Goal: Task Accomplishment & Management: Complete application form

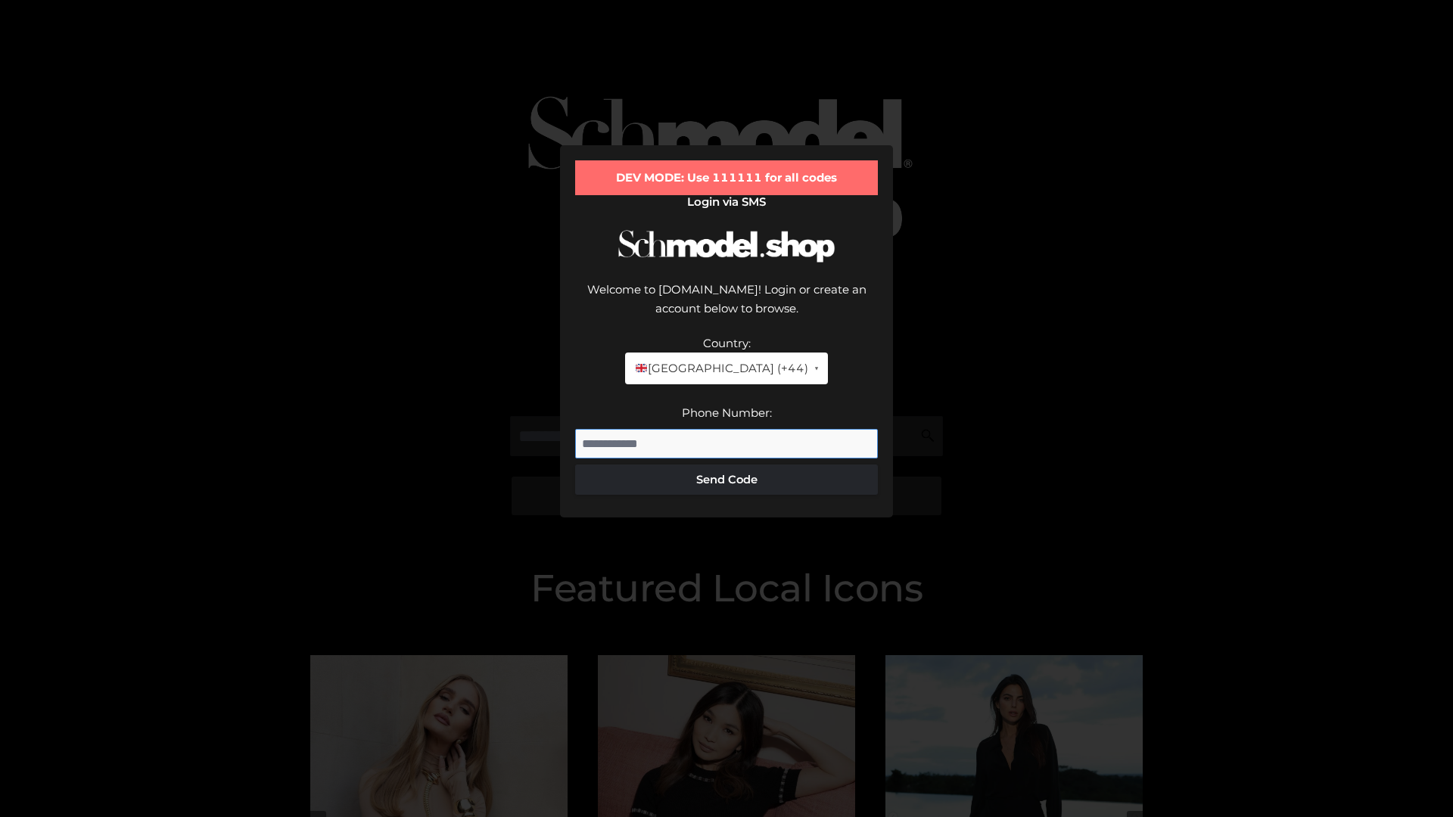
click at [726, 429] on input "Phone Number:" at bounding box center [726, 444] width 303 height 30
type input "**********"
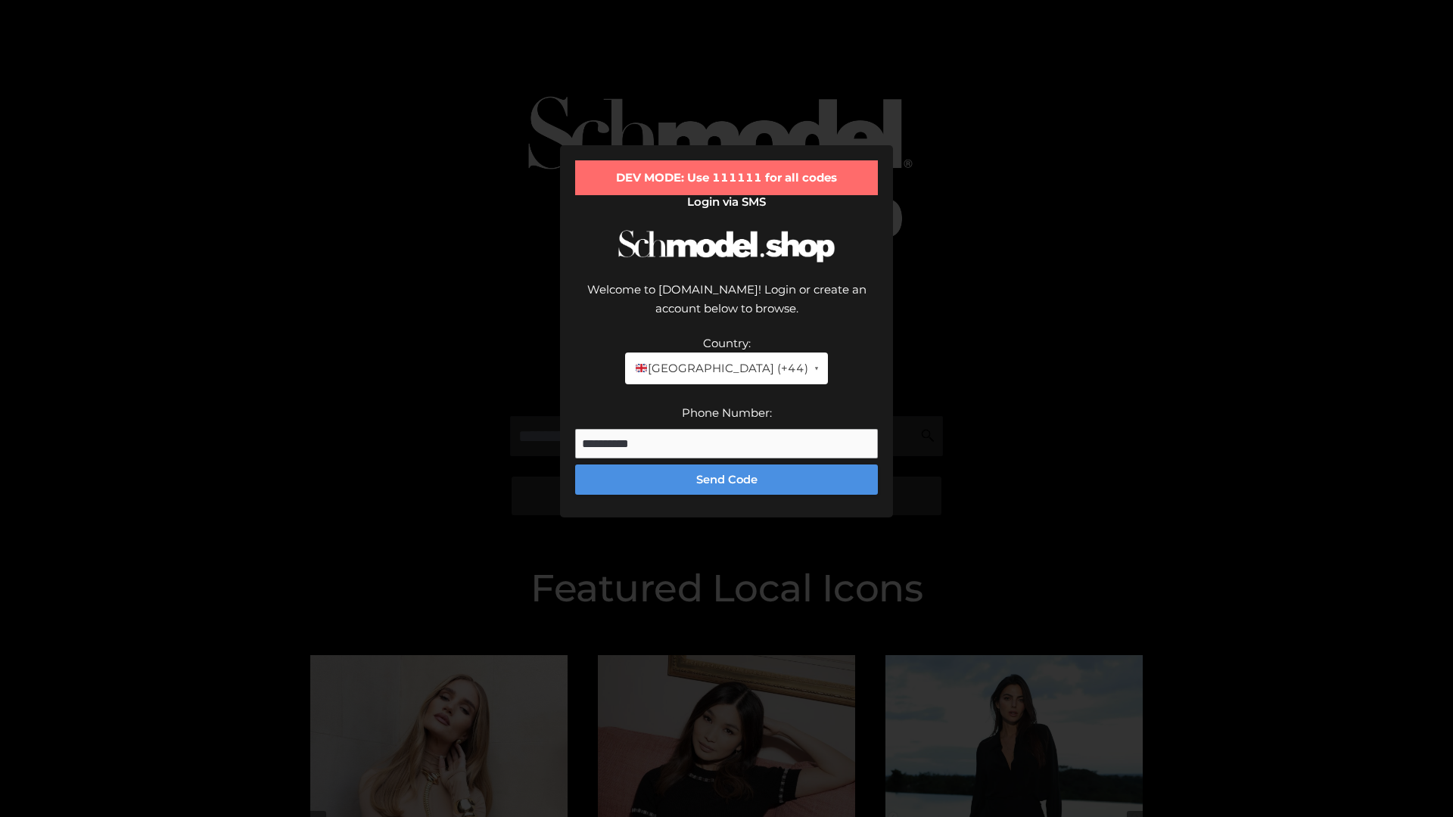
click at [726, 465] on button "Send Code" at bounding box center [726, 480] width 303 height 30
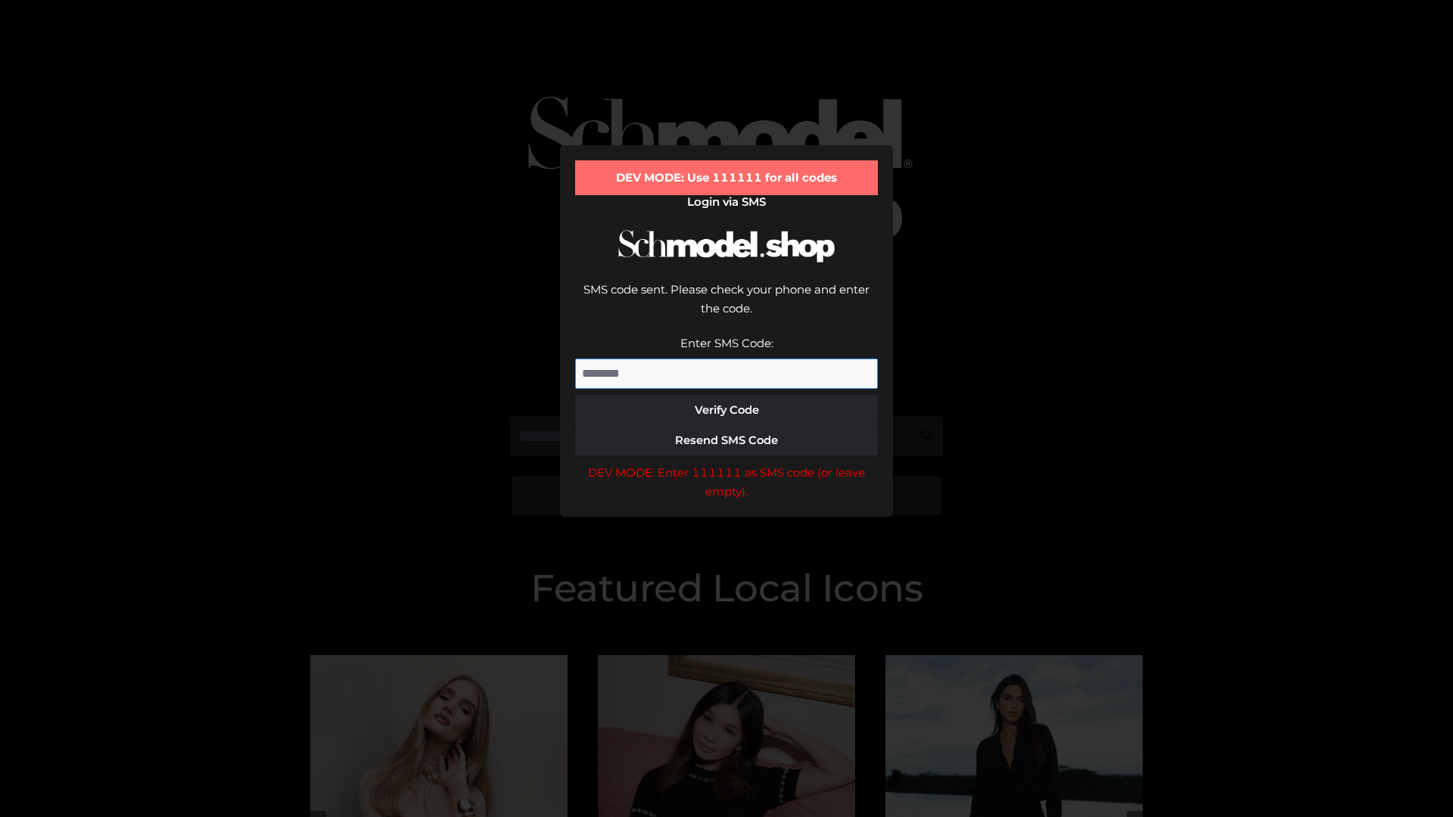
click at [726, 359] on input "Enter SMS Code:" at bounding box center [726, 374] width 303 height 30
type input "******"
click at [726, 395] on button "Verify Code" at bounding box center [726, 410] width 303 height 30
click at [726, 463] on div "DEV MODE: Enter 111111 as SMS code (or leave empty)." at bounding box center [726, 482] width 303 height 39
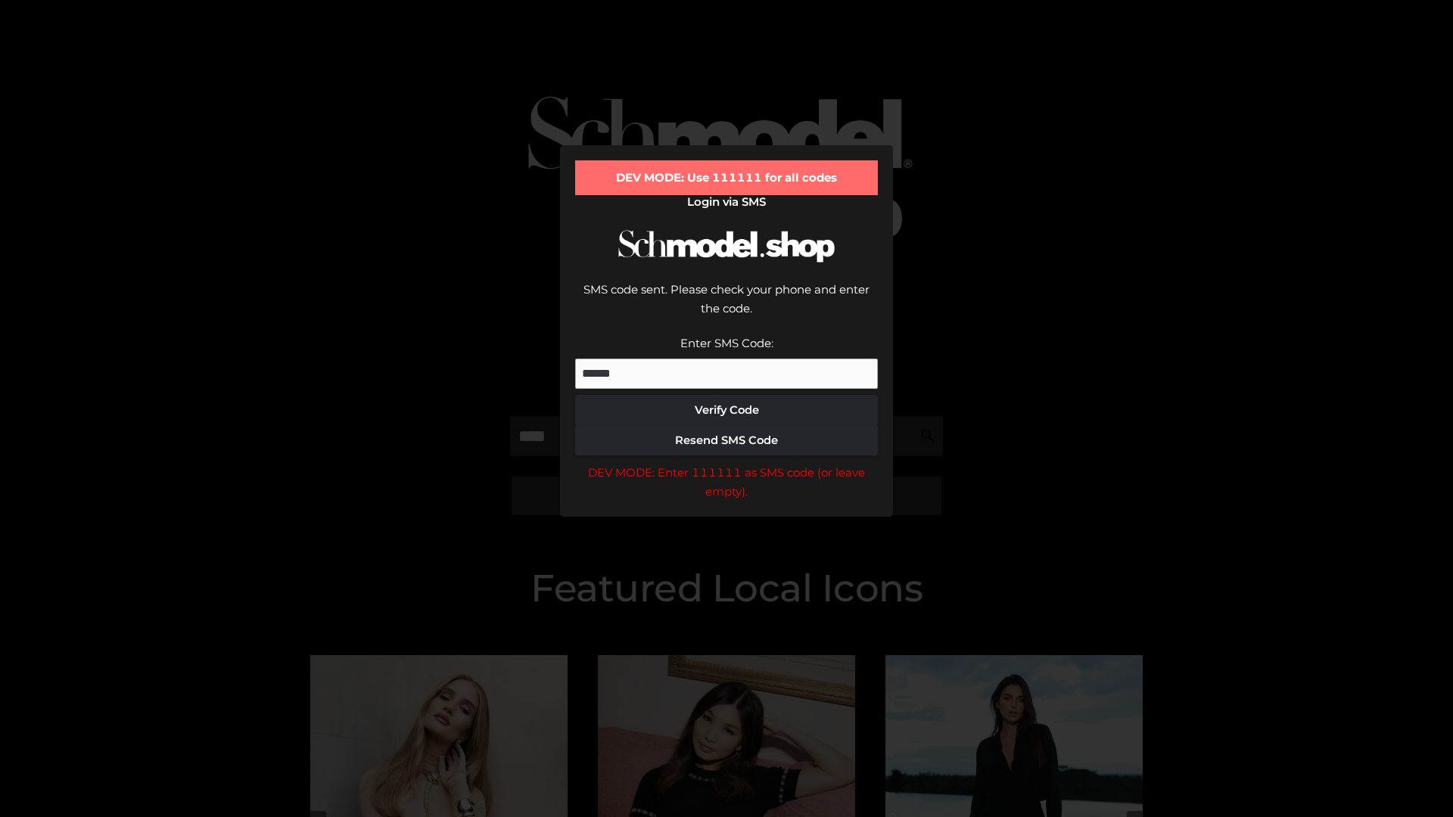
click at [726, 463] on div "DEV MODE: Enter 111111 as SMS code (or leave empty)." at bounding box center [726, 482] width 303 height 39
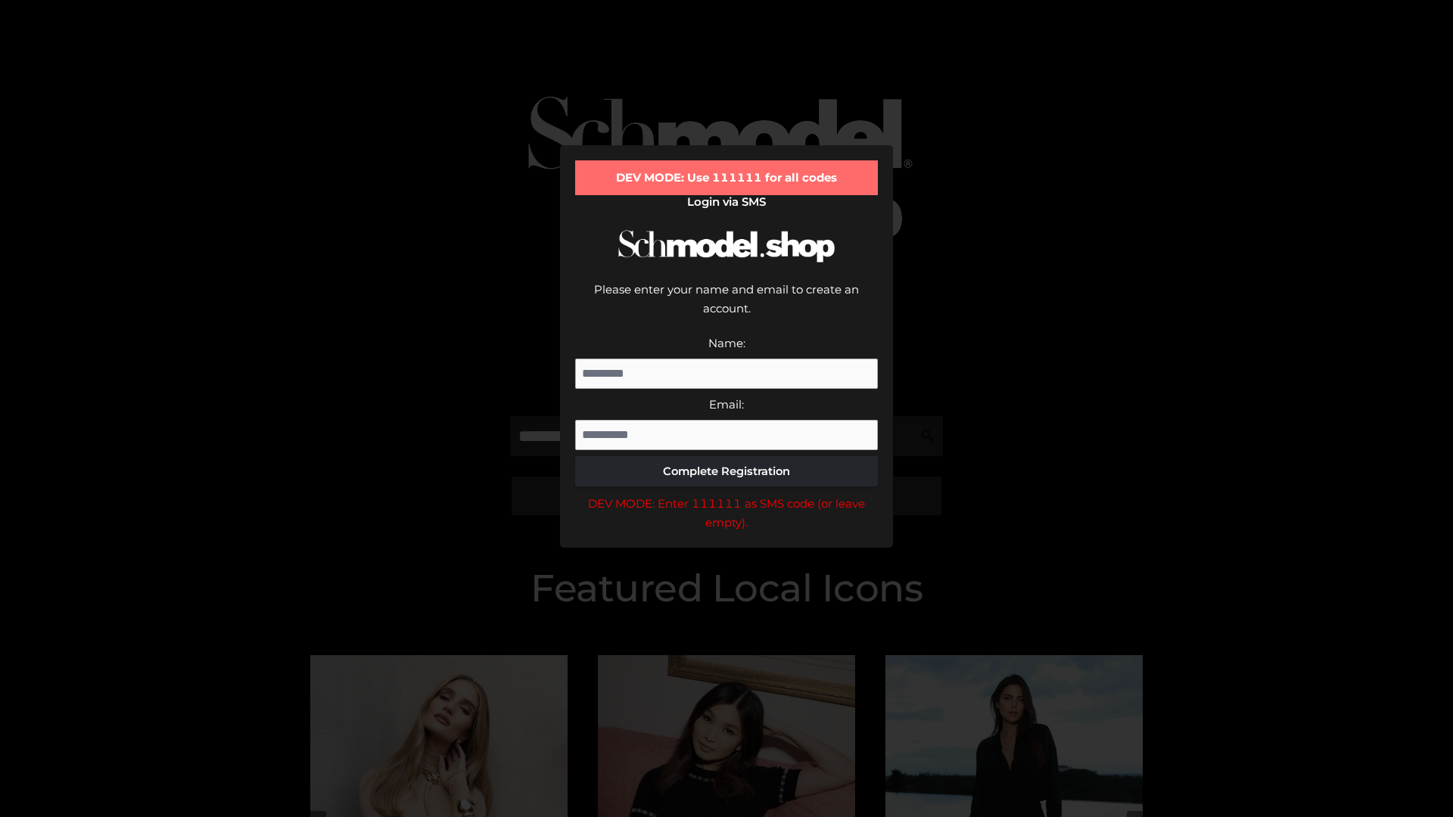
click at [726, 494] on div "DEV MODE: Enter 111111 as SMS code (or leave empty)." at bounding box center [726, 513] width 303 height 39
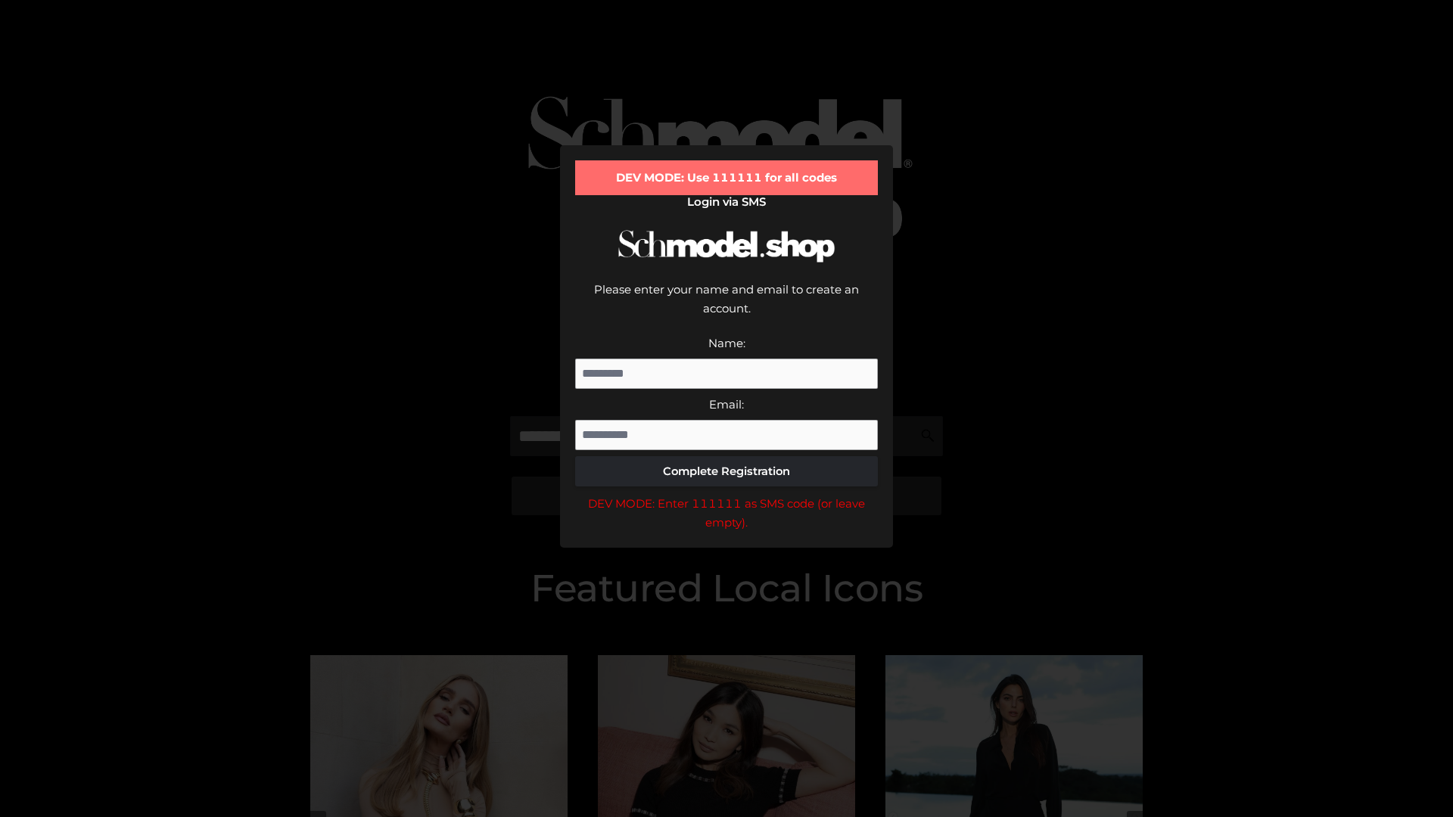
click at [726, 494] on div "DEV MODE: Enter 111111 as SMS code (or leave empty)." at bounding box center [726, 513] width 303 height 39
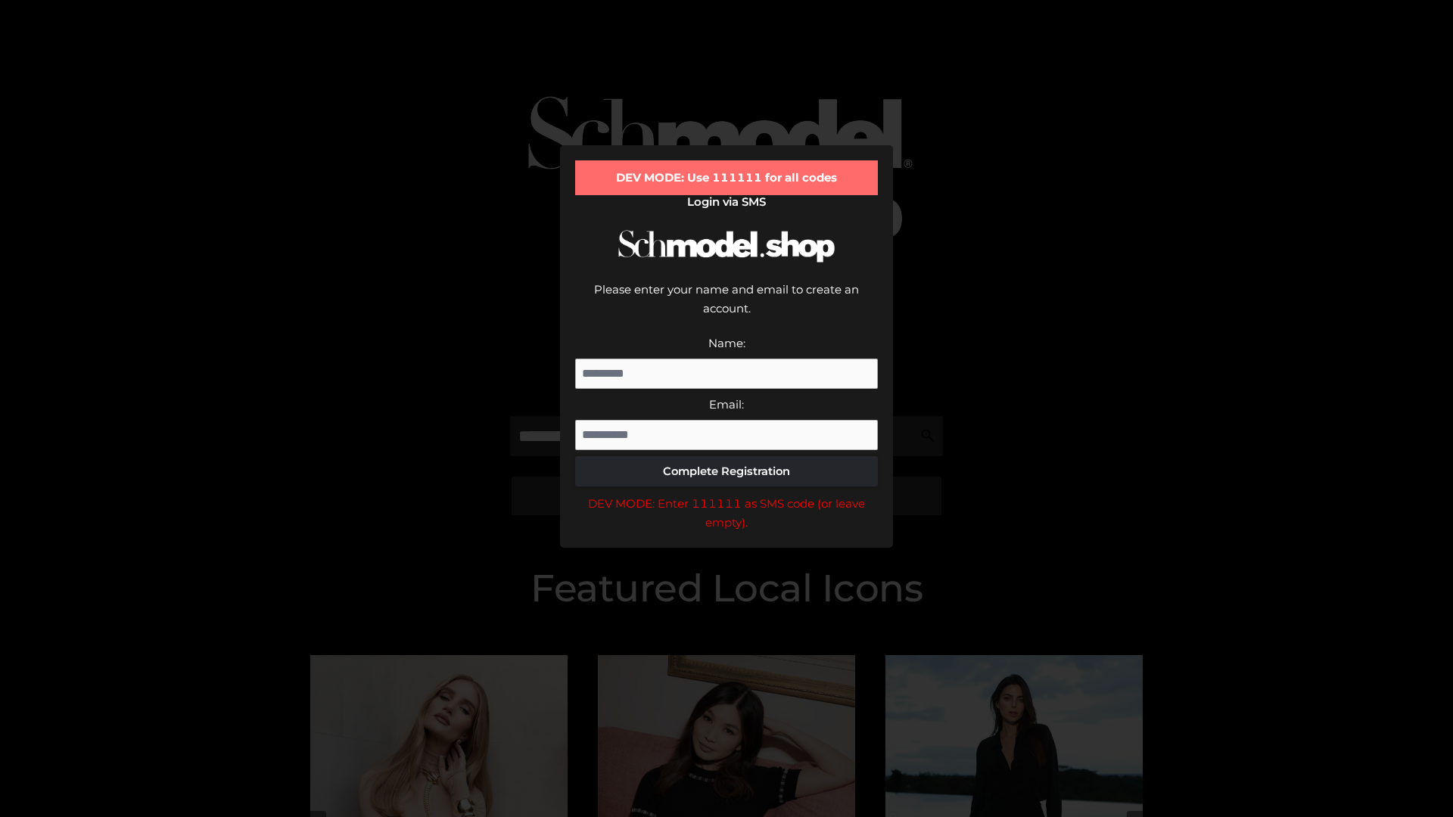
click at [726, 494] on div "DEV MODE: Enter 111111 as SMS code (or leave empty)." at bounding box center [726, 513] width 303 height 39
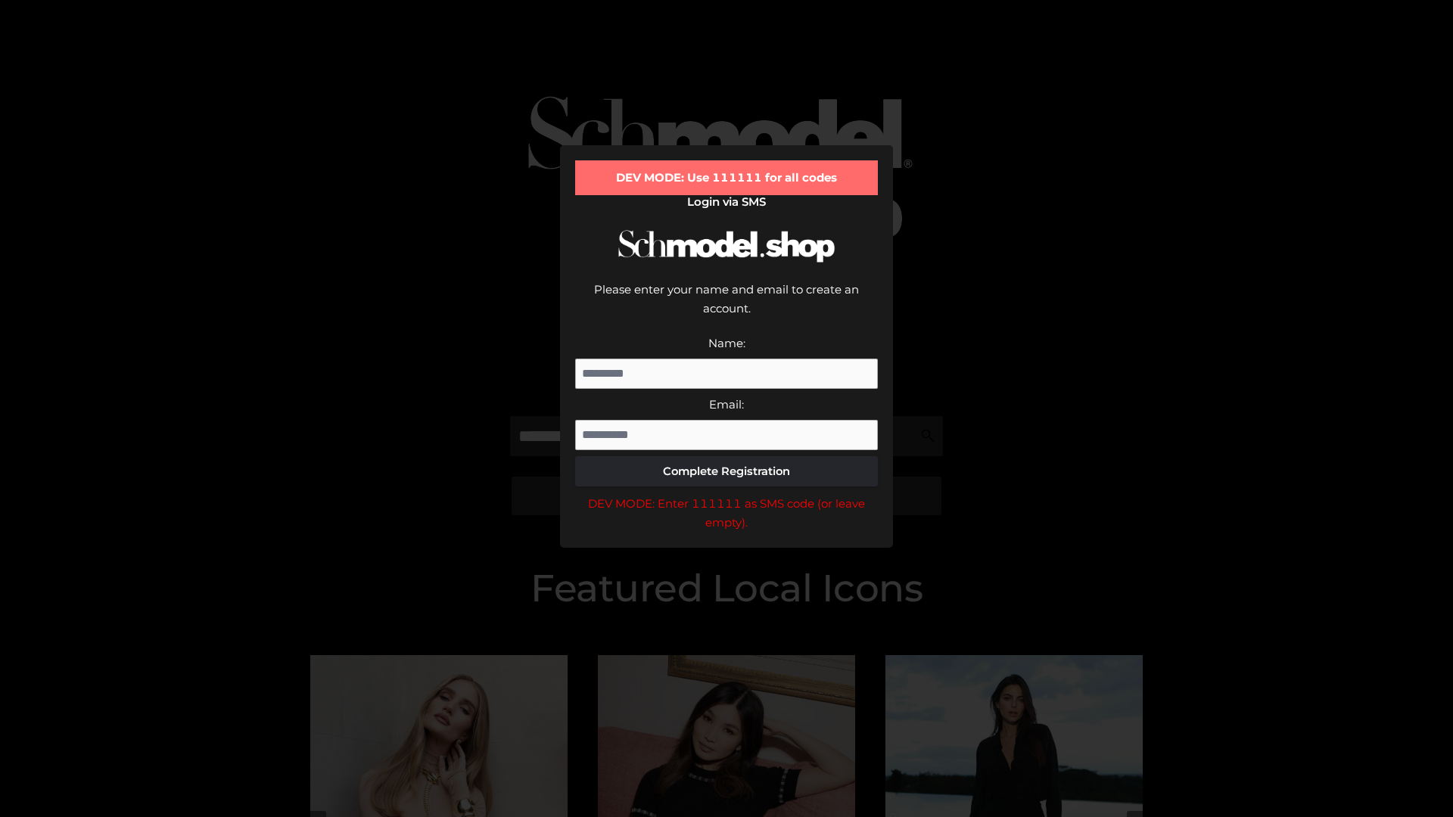
click at [726, 494] on div "DEV MODE: Enter 111111 as SMS code (or leave empty)." at bounding box center [726, 513] width 303 height 39
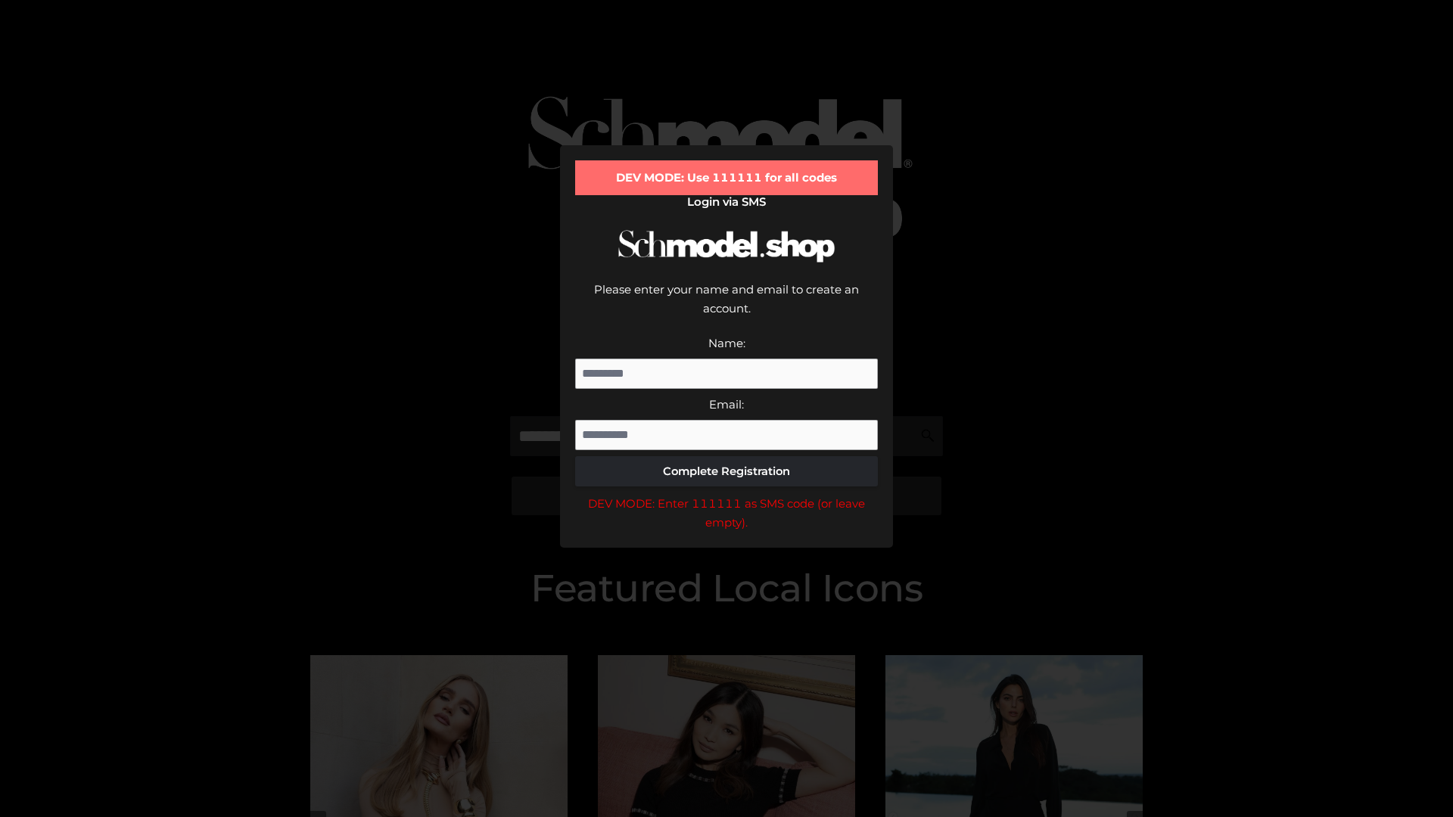
click at [726, 494] on div "DEV MODE: Enter 111111 as SMS code (or leave empty)." at bounding box center [726, 513] width 303 height 39
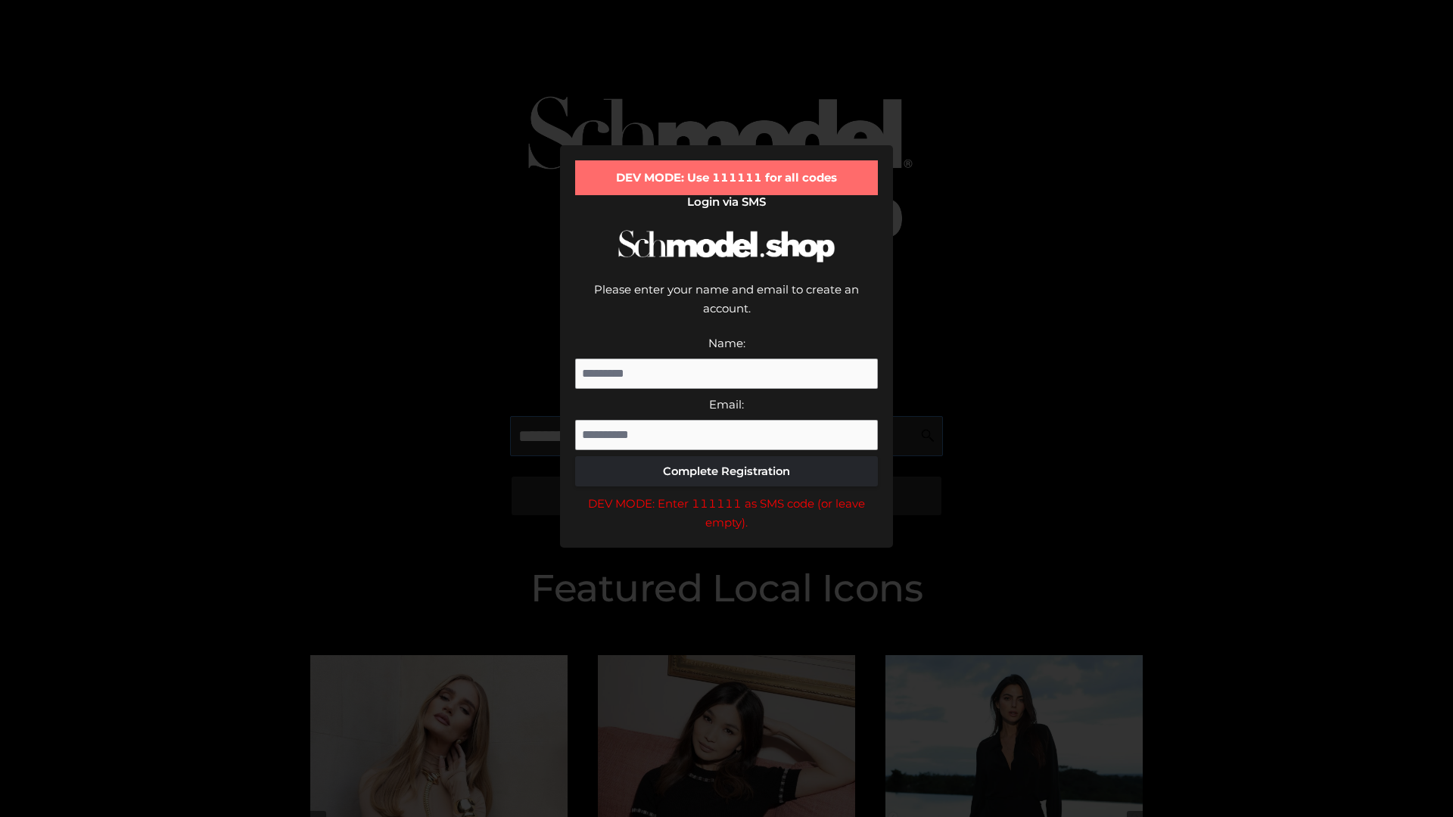
scroll to position [0, 78]
click at [726, 494] on div "DEV MODE: Enter 111111 as SMS code (or leave empty)." at bounding box center [726, 513] width 303 height 39
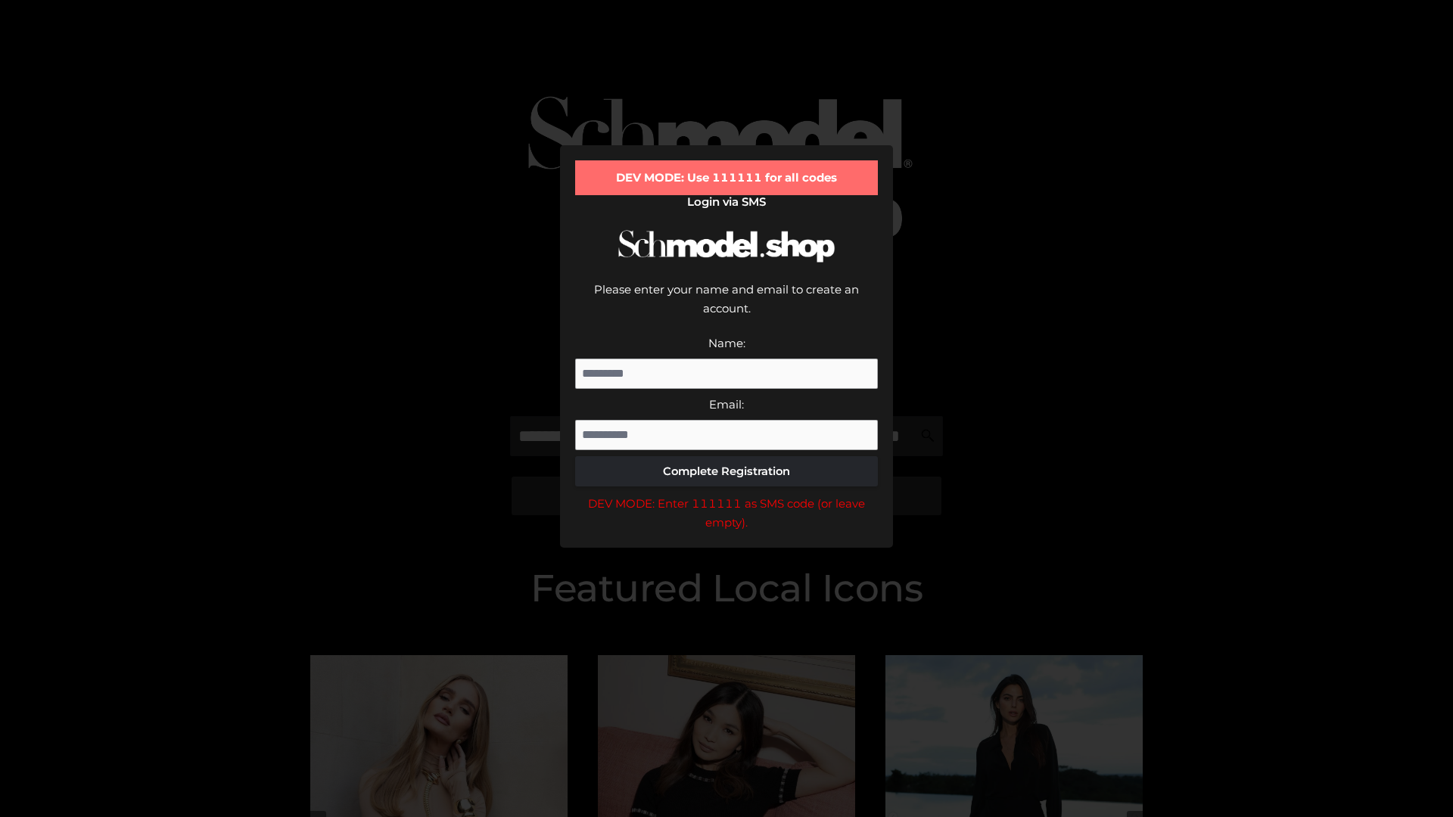
click at [726, 494] on div "DEV MODE: Enter 111111 as SMS code (or leave empty)." at bounding box center [726, 513] width 303 height 39
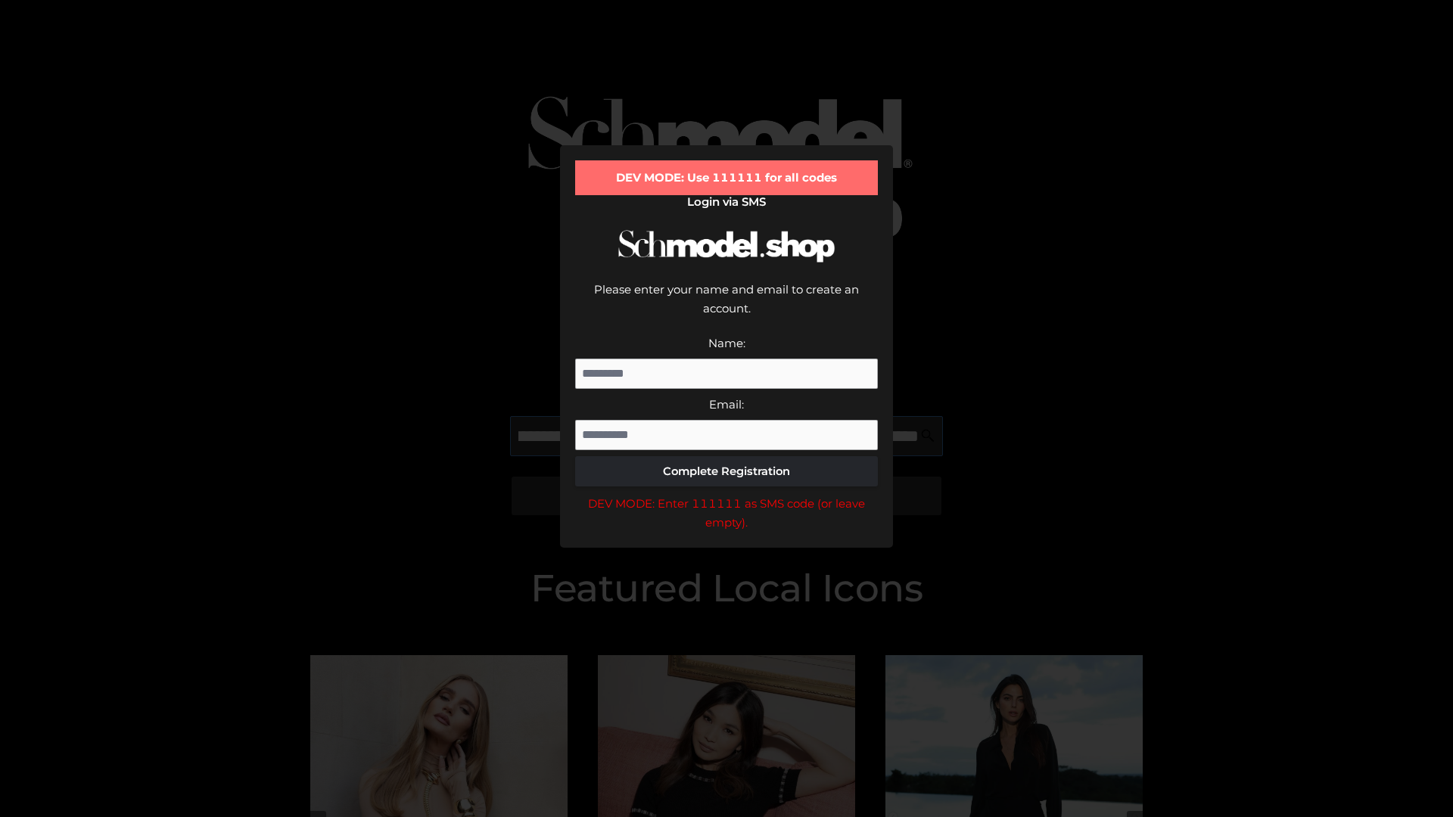
scroll to position [0, 165]
click at [726, 494] on div "DEV MODE: Enter 111111 as SMS code (or leave empty)." at bounding box center [726, 513] width 303 height 39
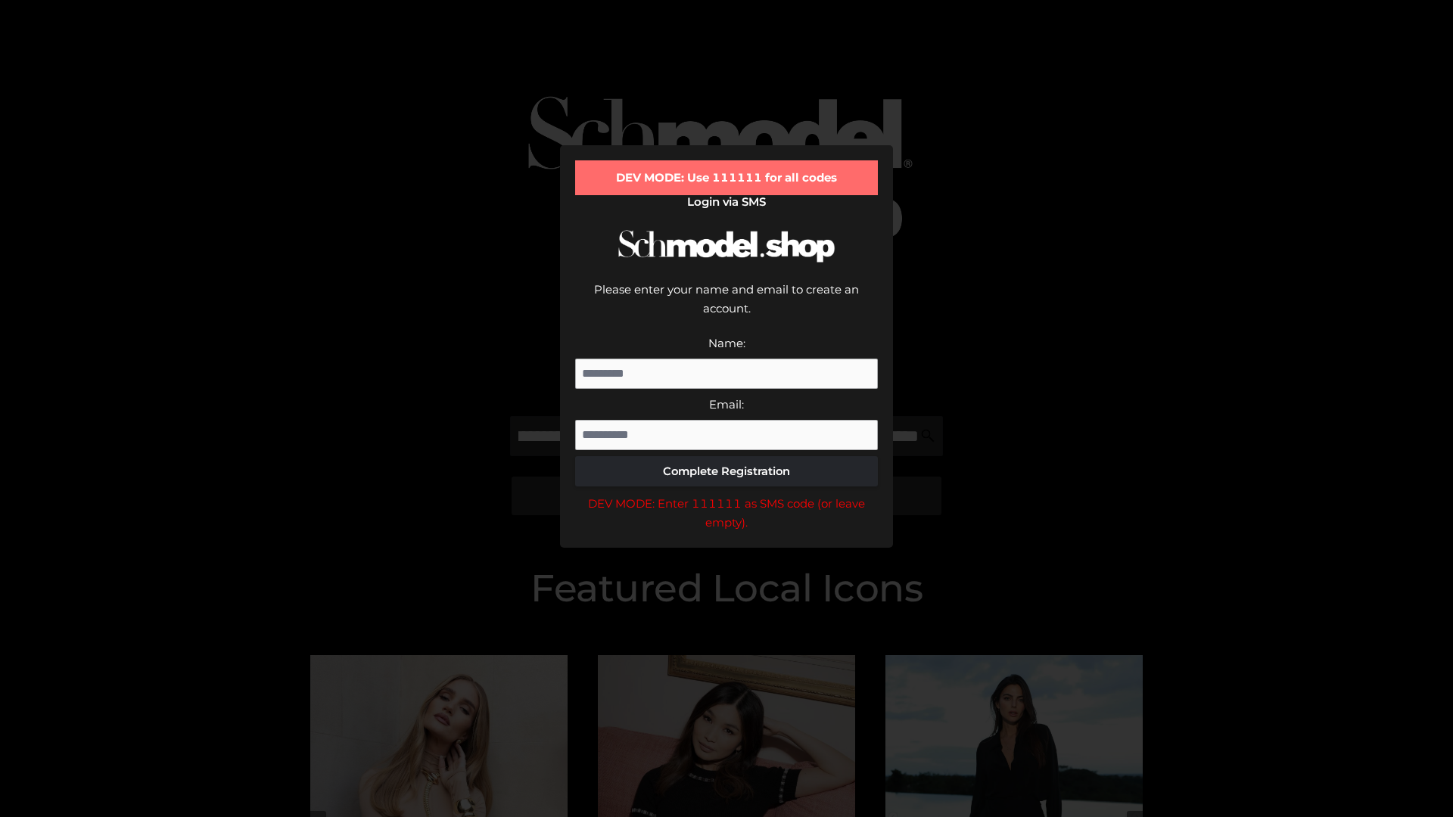
click at [726, 494] on div "DEV MODE: Enter 111111 as SMS code (or leave empty)." at bounding box center [726, 513] width 303 height 39
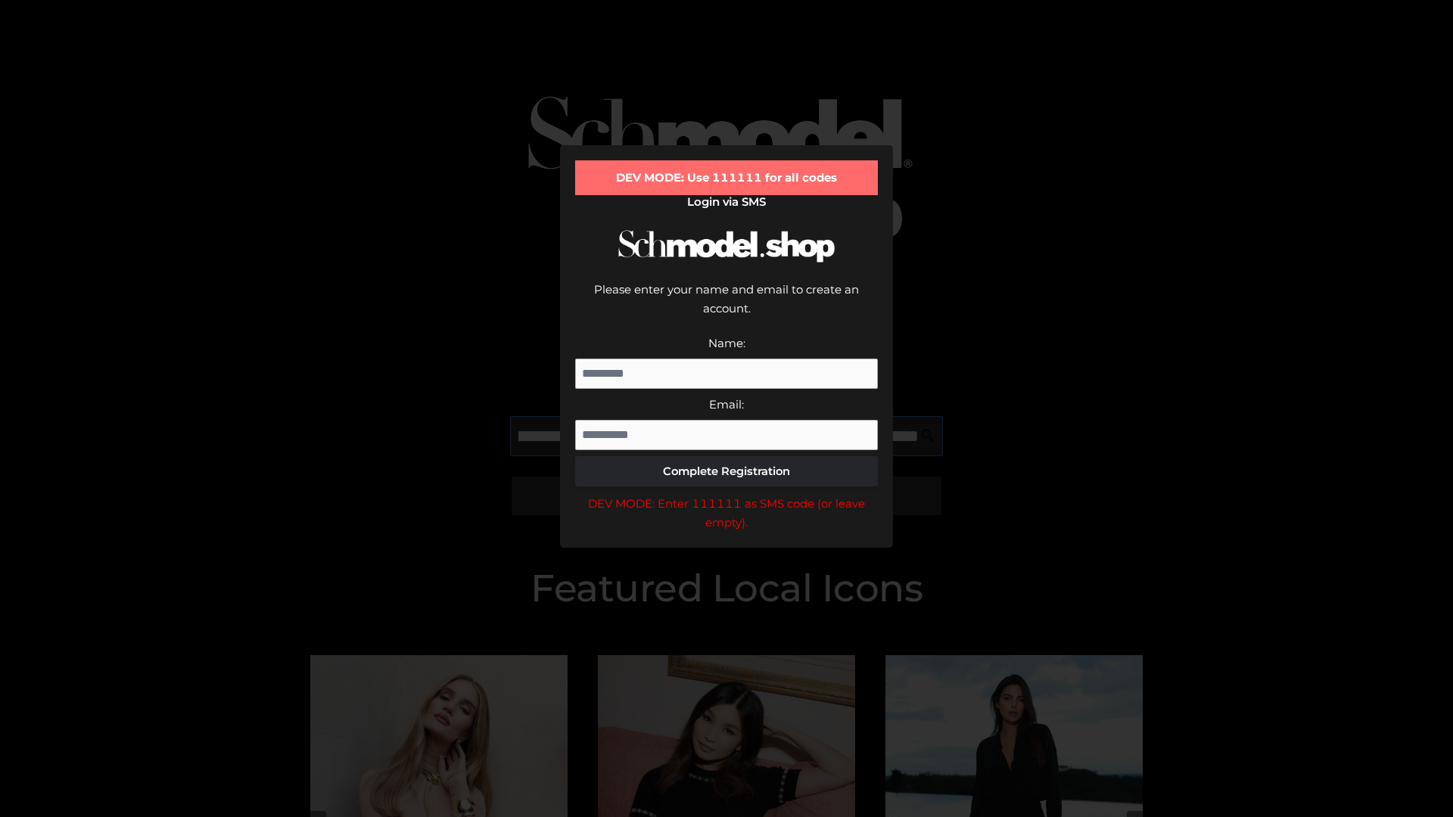
scroll to position [0, 256]
click at [726, 494] on div "DEV MODE: Enter 111111 as SMS code (or leave empty)." at bounding box center [726, 513] width 303 height 39
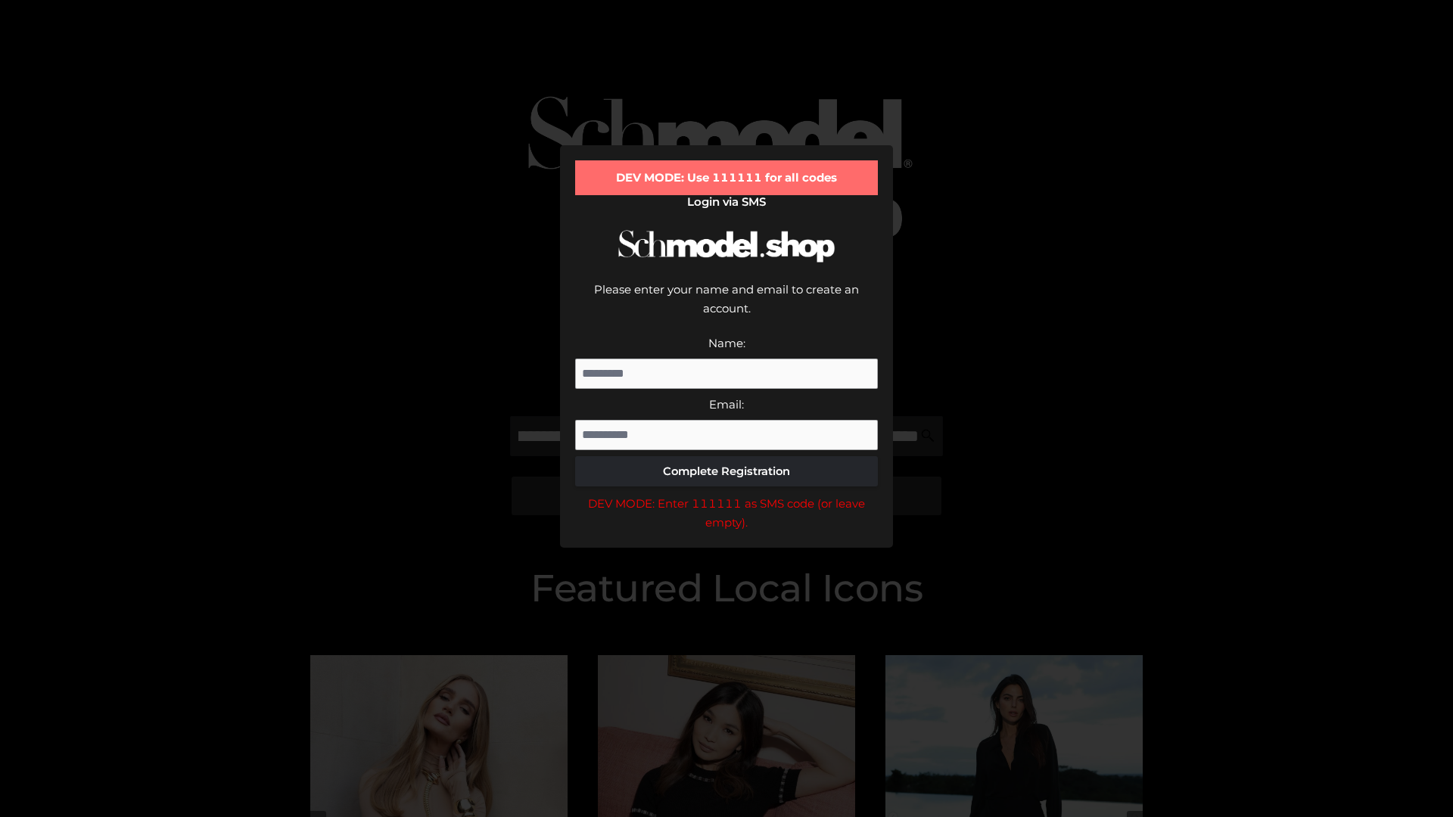
click at [726, 494] on div "DEV MODE: Enter 111111 as SMS code (or leave empty)." at bounding box center [726, 513] width 303 height 39
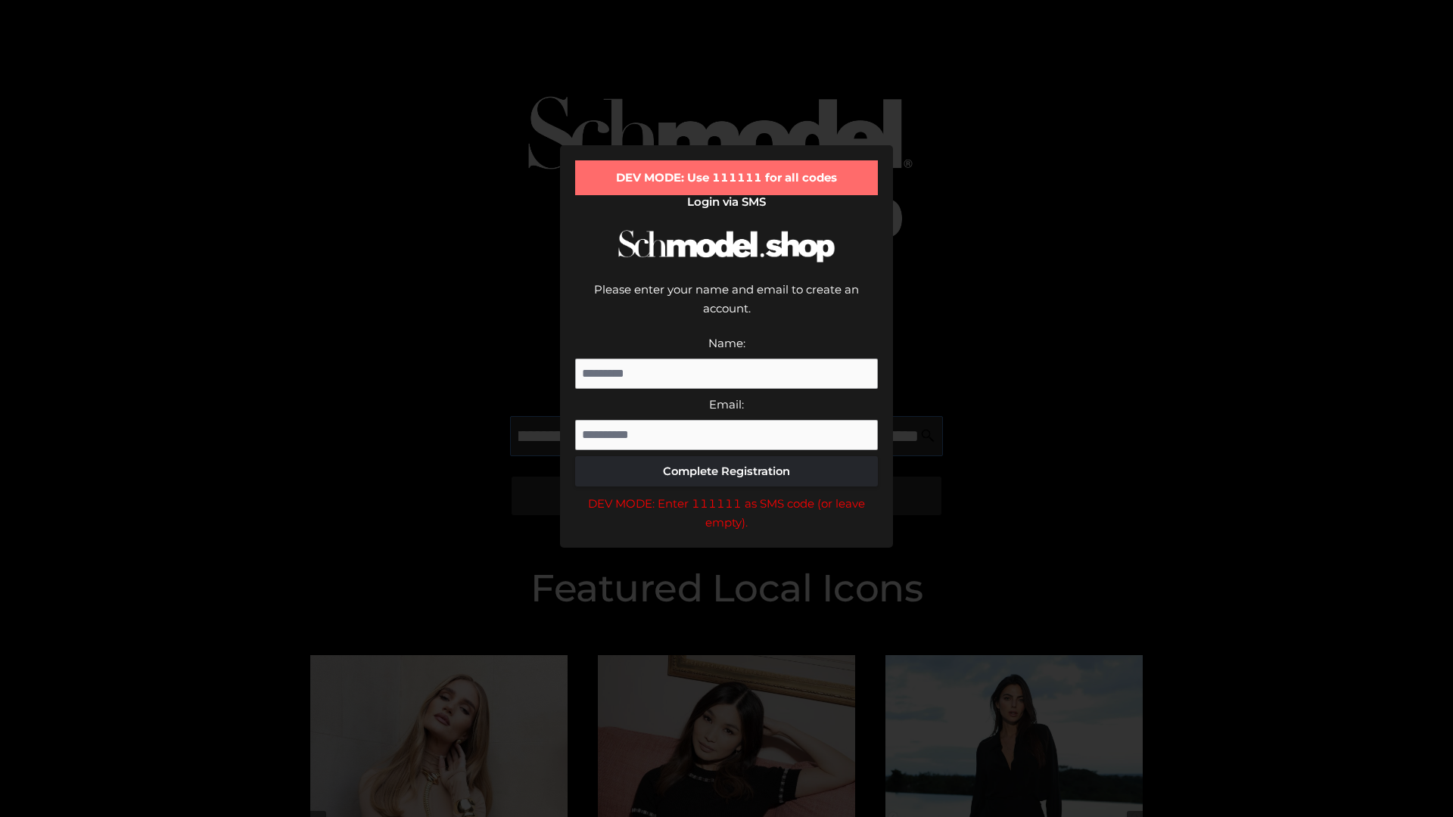
scroll to position [0, 352]
click at [726, 494] on div "DEV MODE: Enter 111111 as SMS code (or leave empty)." at bounding box center [726, 513] width 303 height 39
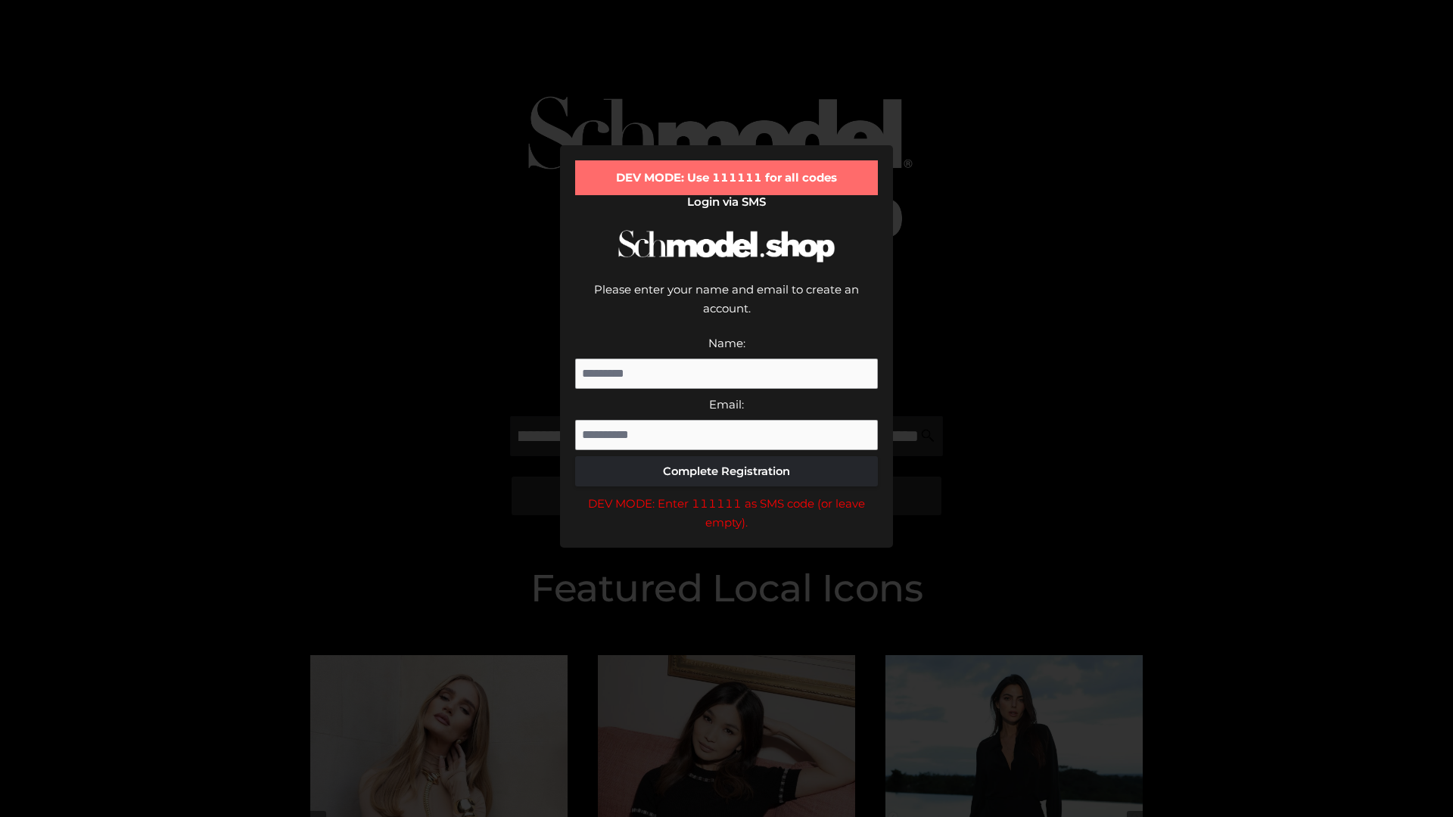
click at [726, 494] on div "DEV MODE: Enter 111111 as SMS code (or leave empty)." at bounding box center [726, 513] width 303 height 39
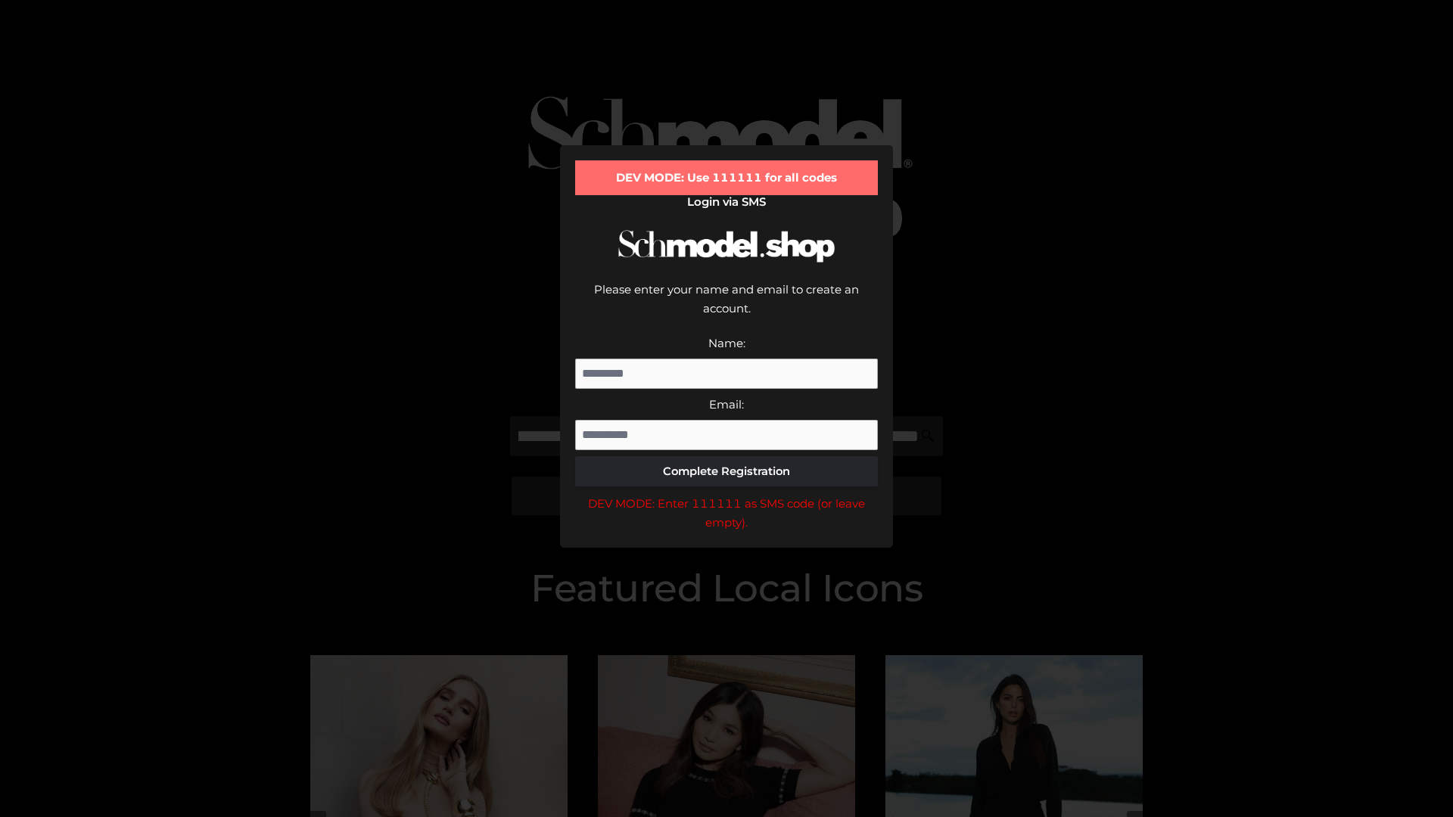
scroll to position [0, 0]
type input "**********"
